Goal: Task Accomplishment & Management: Use online tool/utility

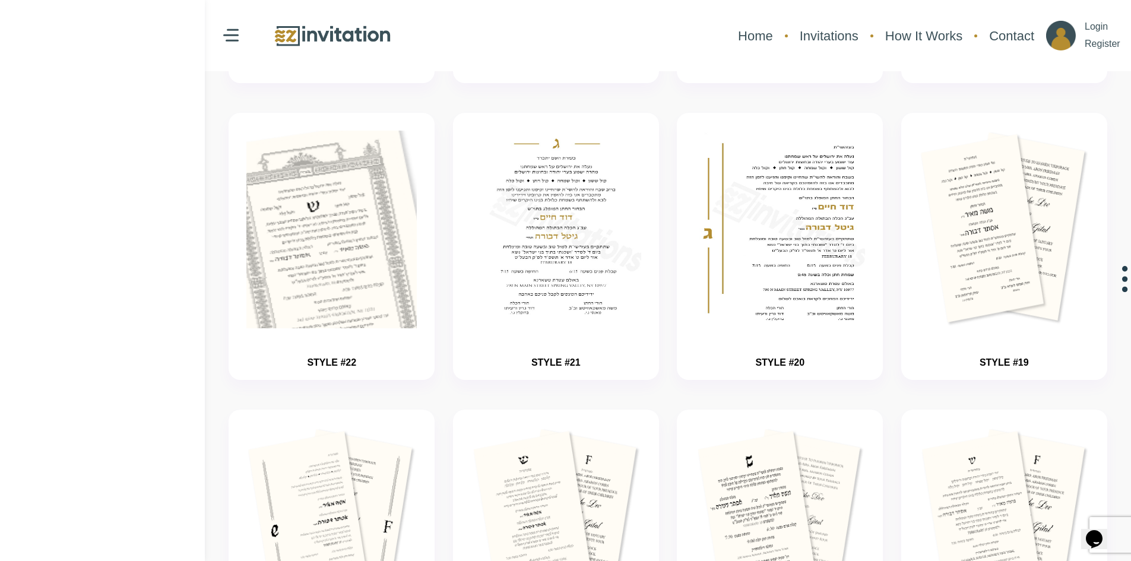
scroll to position [333, 0]
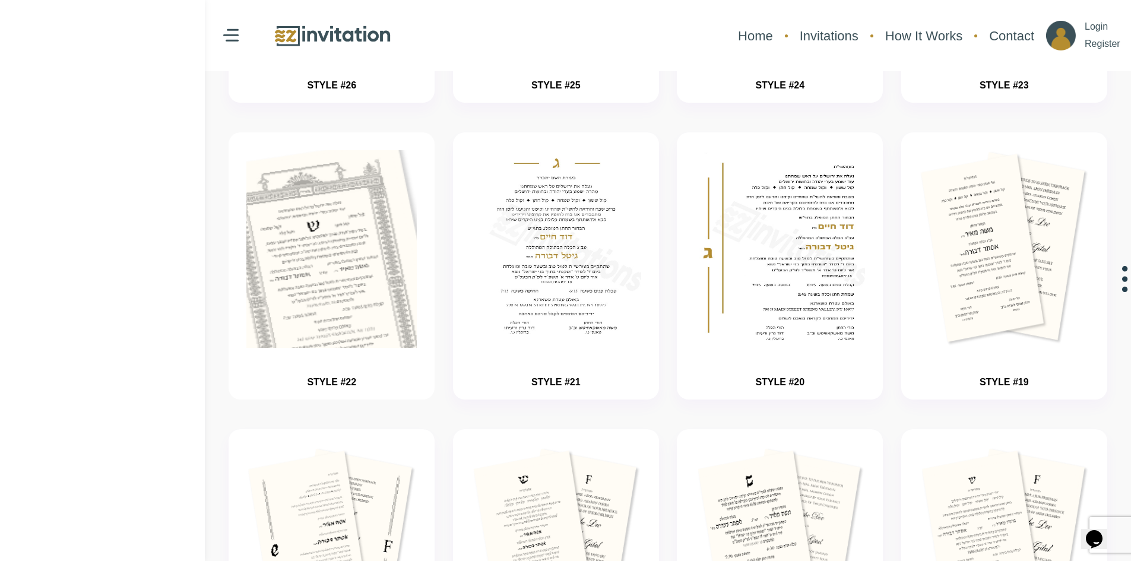
click at [375, 226] on img "button" at bounding box center [332, 285] width 256 height 297
click at [364, 237] on img "button" at bounding box center [332, 285] width 256 height 297
click at [366, 253] on img "button" at bounding box center [332, 285] width 256 height 297
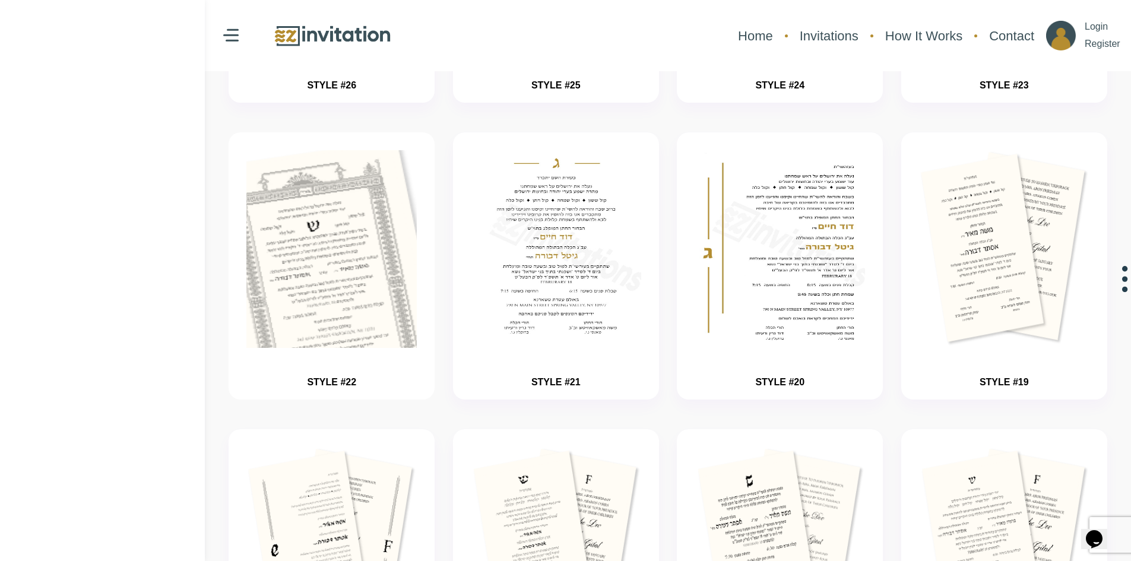
click at [366, 253] on img "button" at bounding box center [332, 285] width 256 height 297
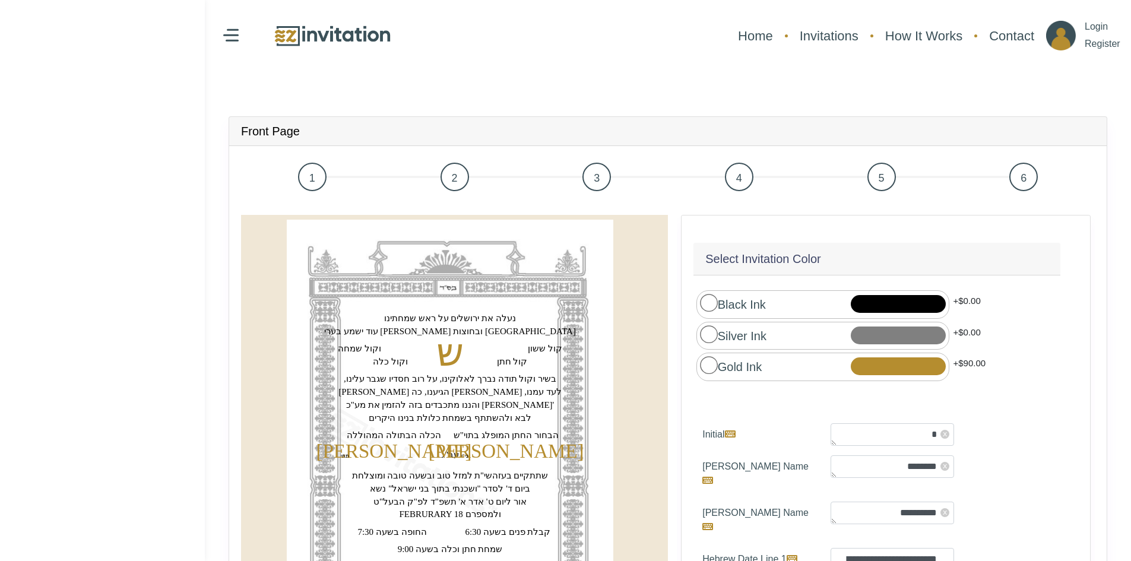
scroll to position [237, 0]
